Goal: Find specific page/section

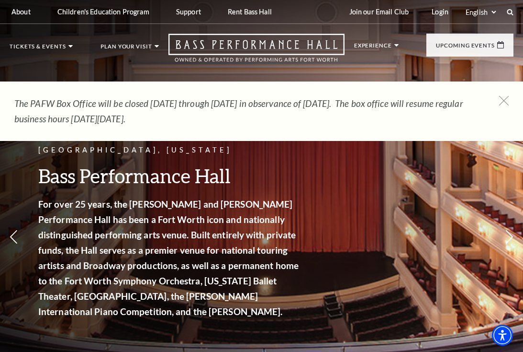
click at [56, 205] on link "Calendar" at bounding box center [39, 205] width 42 height 8
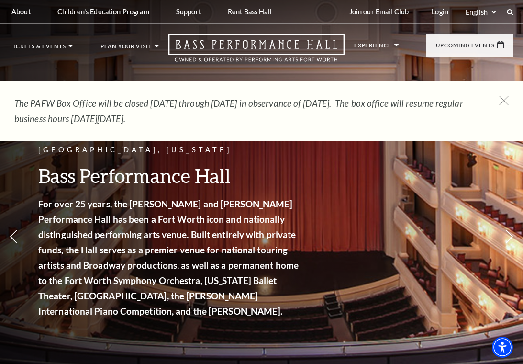
click at [52, 206] on link "Calendar" at bounding box center [39, 205] width 42 height 8
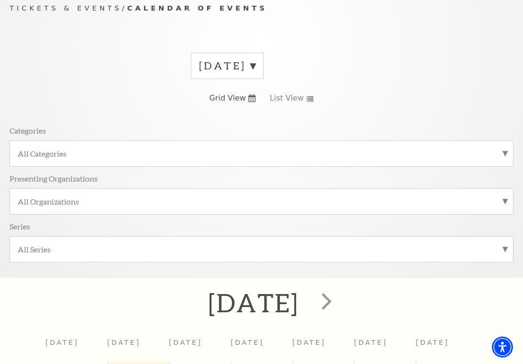
scroll to position [93, 0]
click at [505, 157] on label "All Categories" at bounding box center [262, 153] width 488 height 10
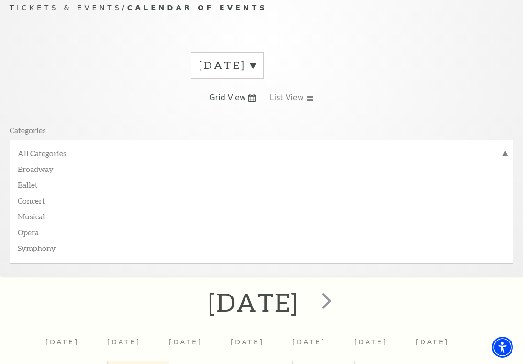
click at [43, 202] on label "Concert" at bounding box center [262, 200] width 488 height 16
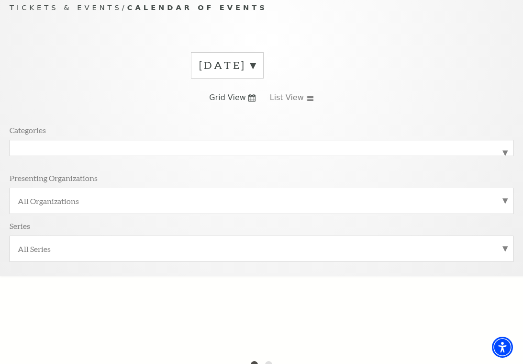
click at [293, 203] on label "All Organizations" at bounding box center [262, 201] width 488 height 10
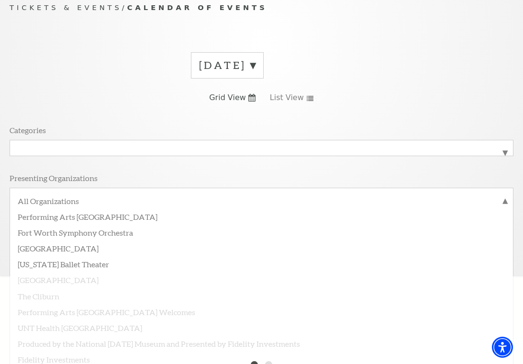
click at [414, 102] on div "September 2025 Grid View List View Categories All Categories Concert Presenting…" at bounding box center [262, 160] width 504 height 231
click at [487, 93] on div "September 2025 Grid View List View Categories All Categories Concert Presenting…" at bounding box center [262, 160] width 504 height 231
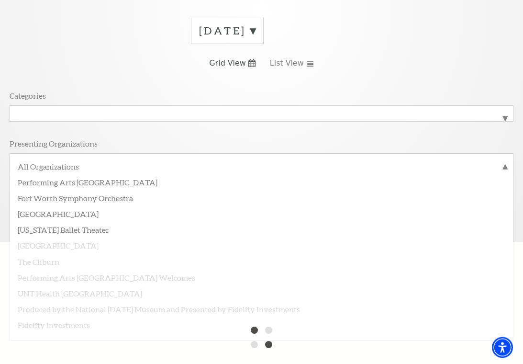
scroll to position [125, 0]
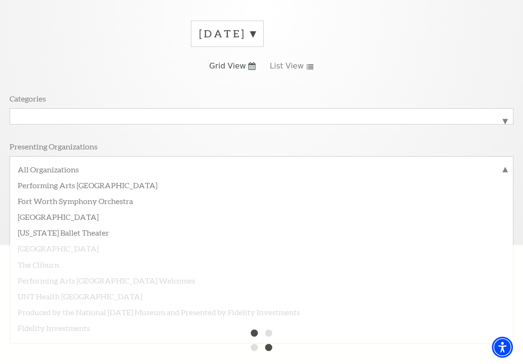
click at [462, 71] on div "September 2025 Grid View List View Categories All Categories Concert Presenting…" at bounding box center [262, 128] width 504 height 231
click at [296, 67] on span "List View" at bounding box center [287, 66] width 34 height 11
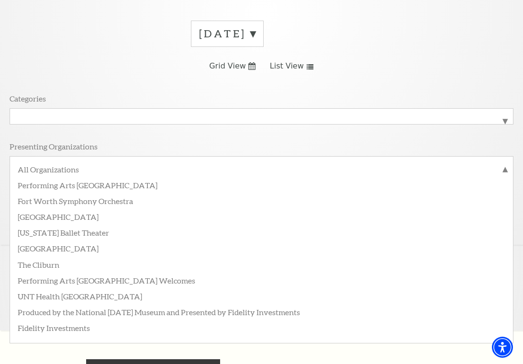
click at [505, 168] on label "All Organizations" at bounding box center [262, 170] width 488 height 12
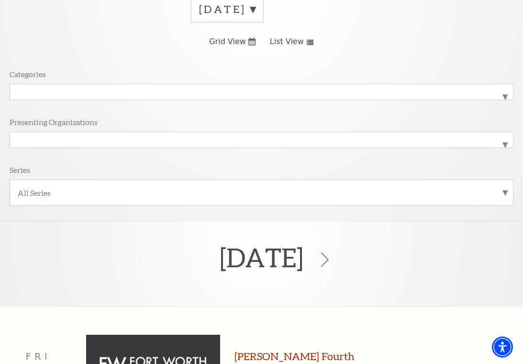
scroll to position [149, 0]
click at [503, 91] on label "Concert" at bounding box center [262, 91] width 488 height 0
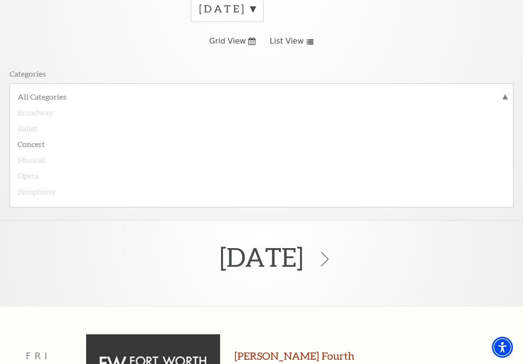
click at [44, 160] on label "Musical" at bounding box center [262, 159] width 488 height 16
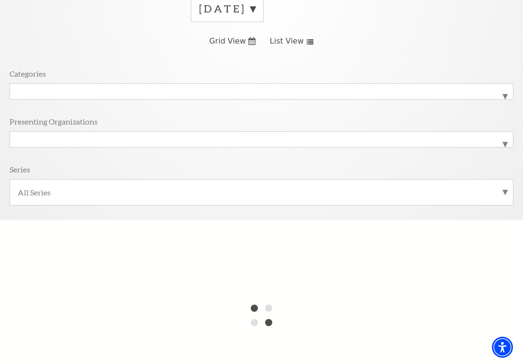
click at [499, 91] on label "Musical" at bounding box center [262, 91] width 488 height 0
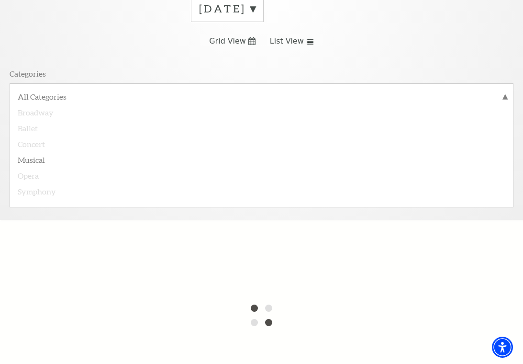
click at [42, 176] on label "Opera" at bounding box center [262, 175] width 488 height 16
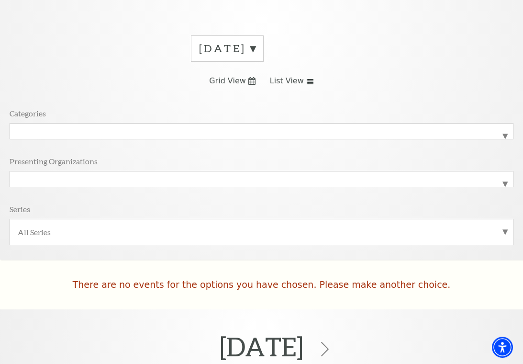
scroll to position [0, 0]
